Goal: Information Seeking & Learning: Check status

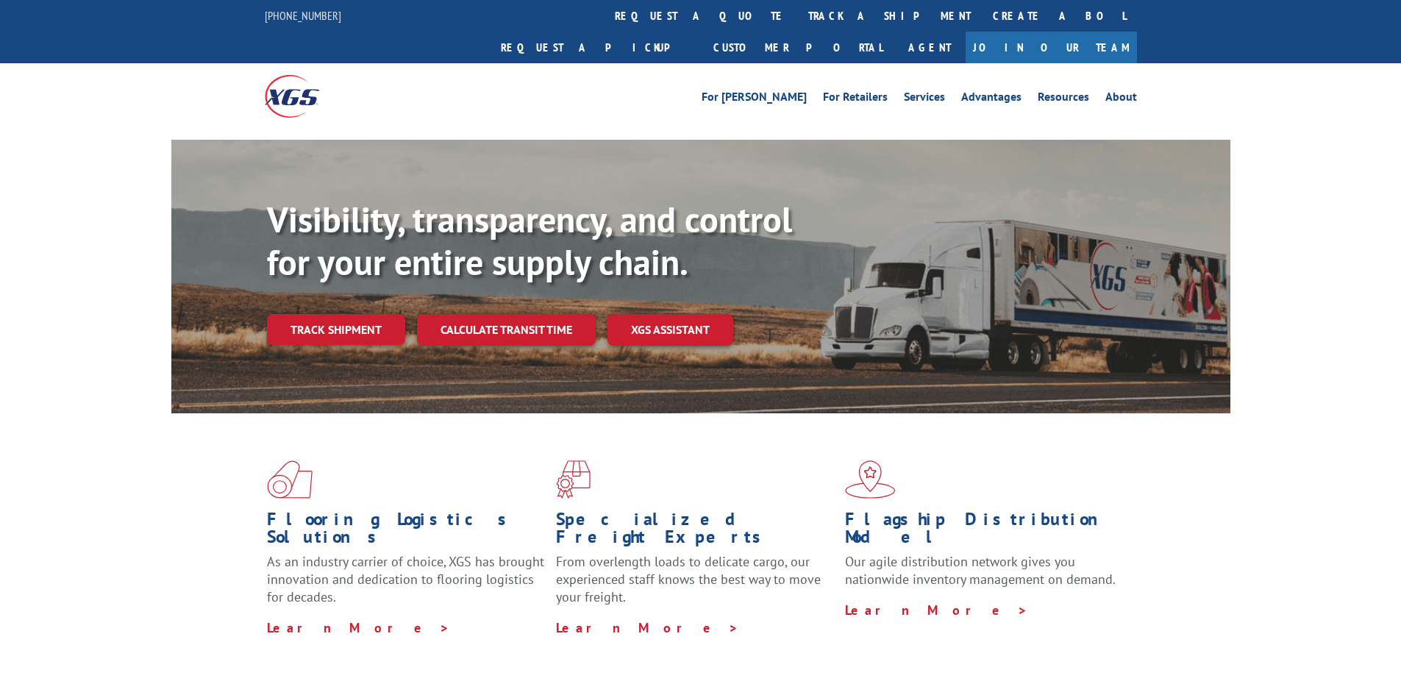
click at [354, 313] on div "Visibility, transparency, and control for your entire supply chain. Track shipm…" at bounding box center [748, 301] width 963 height 205
click at [354, 314] on link "Track shipment" at bounding box center [336, 329] width 138 height 31
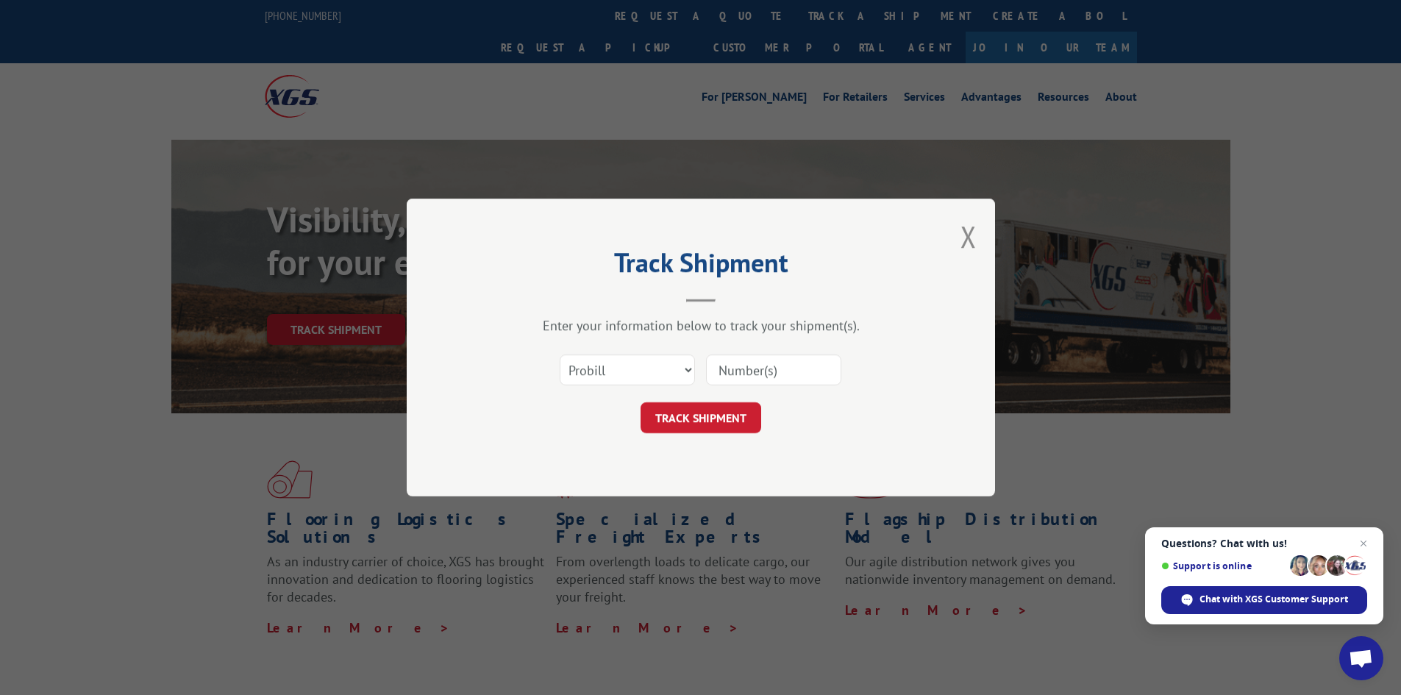
paste input "17607962"
type input "17607962"
click at [701, 405] on button "TRACK SHIPMENT" at bounding box center [700, 417] width 121 height 31
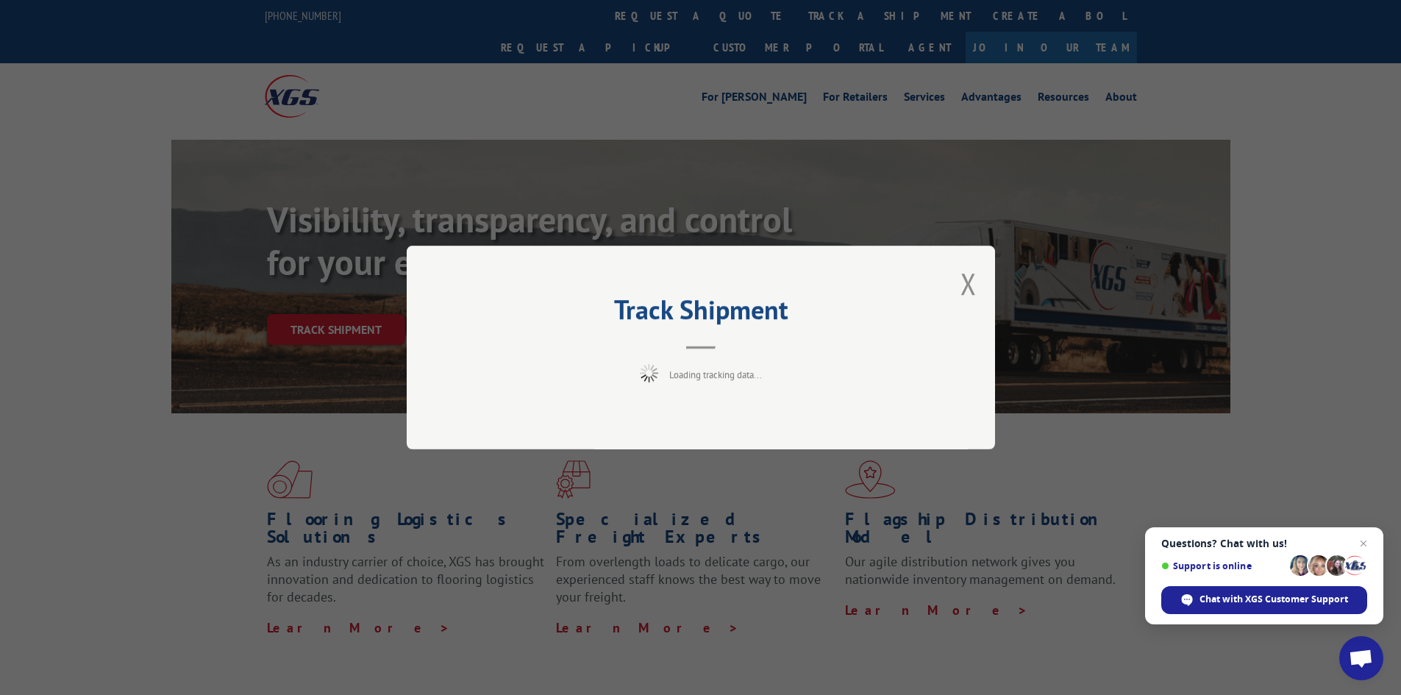
click at [699, 418] on div "Track Shipment Loading tracking data..." at bounding box center [701, 348] width 588 height 204
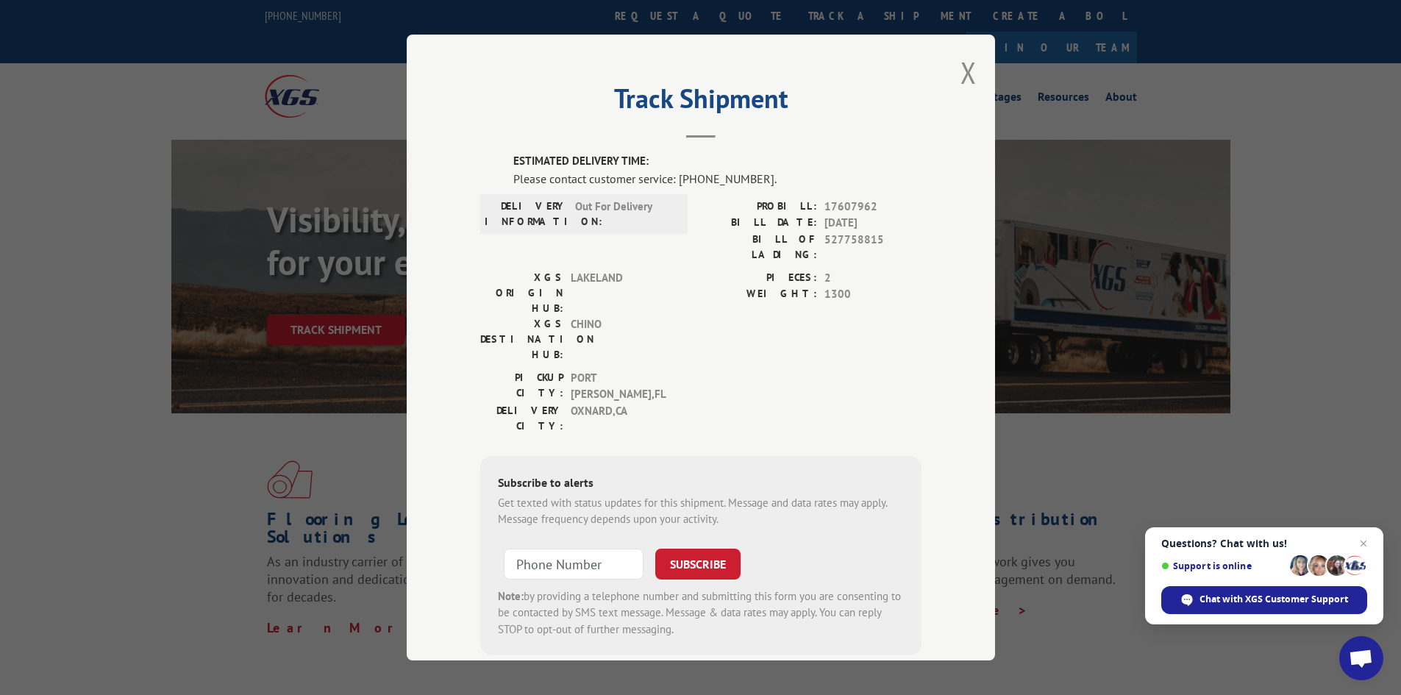
click at [929, 65] on div "Track Shipment ESTIMATED DELIVERY TIME: Please contact customer service: [PHONE…" at bounding box center [701, 348] width 588 height 626
click at [563, 548] on input "+1 (___) ___-____" at bounding box center [574, 563] width 140 height 31
type input "[PHONE_NUMBER]"
click at [676, 548] on button "SUBSCRIBE" at bounding box center [697, 563] width 85 height 31
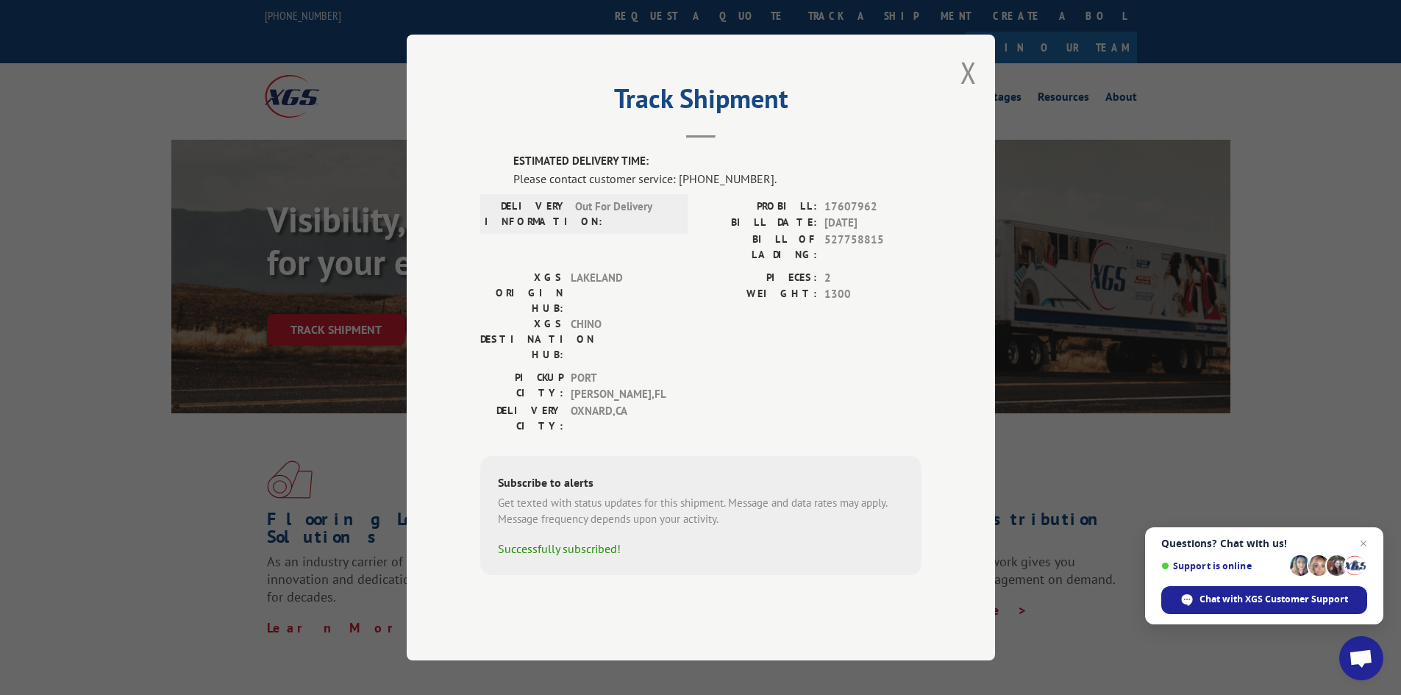
click at [941, 463] on div "Track Shipment ESTIMATED DELIVERY TIME: Please contact customer service: [PHONE…" at bounding box center [701, 348] width 588 height 626
click at [967, 92] on button "Close modal" at bounding box center [968, 72] width 16 height 39
